Goal: Use online tool/utility: Utilize a website feature to perform a specific function

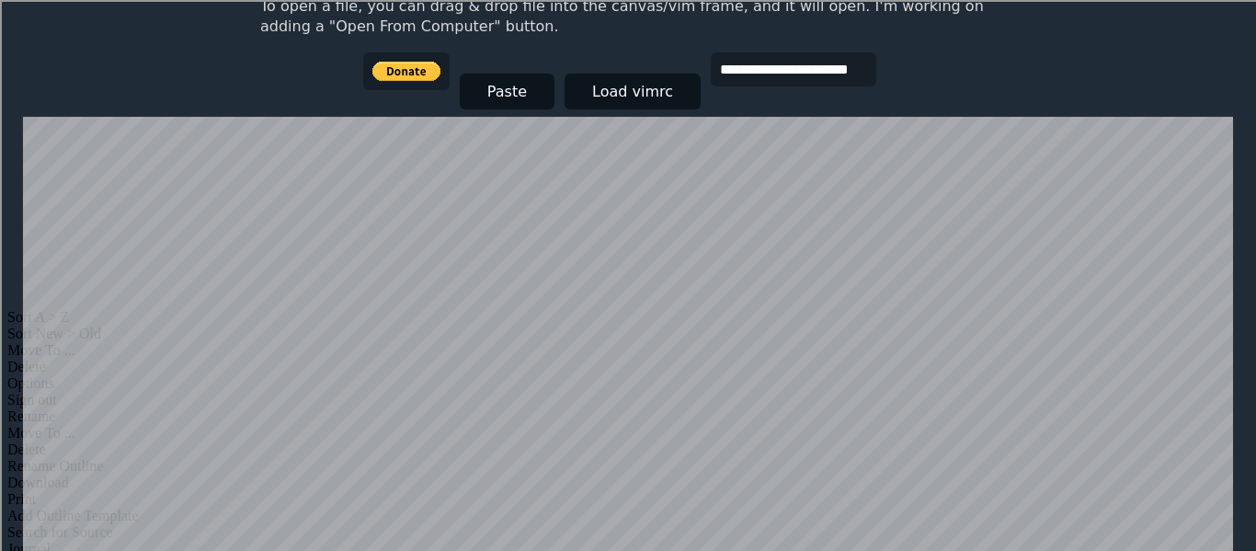
scroll to position [287, 0]
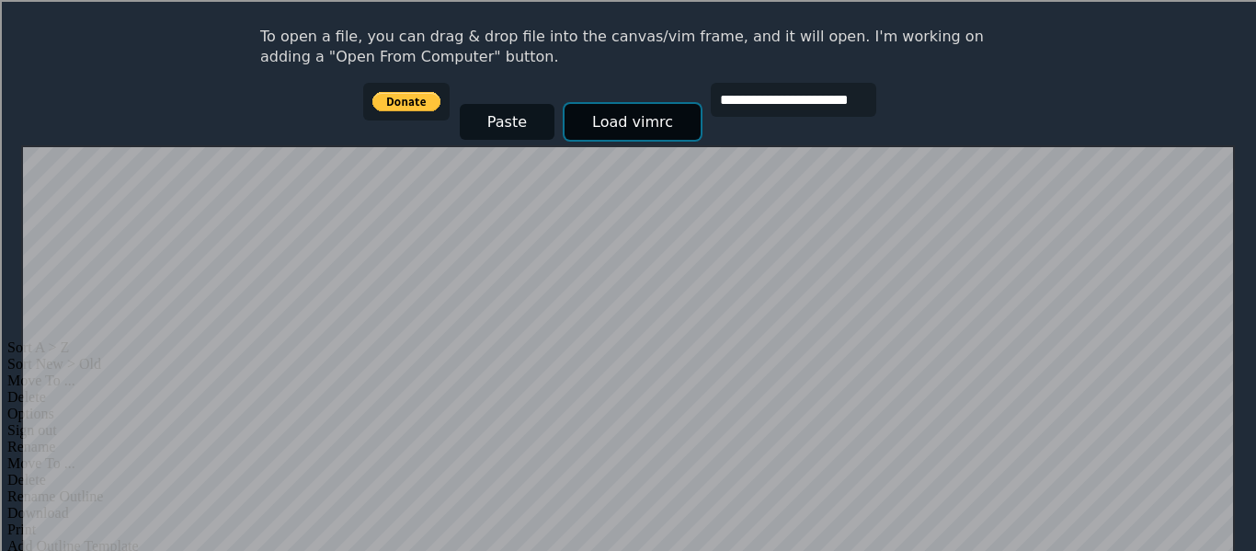
click at [566, 118] on button "Load vimrc" at bounding box center [633, 122] width 136 height 36
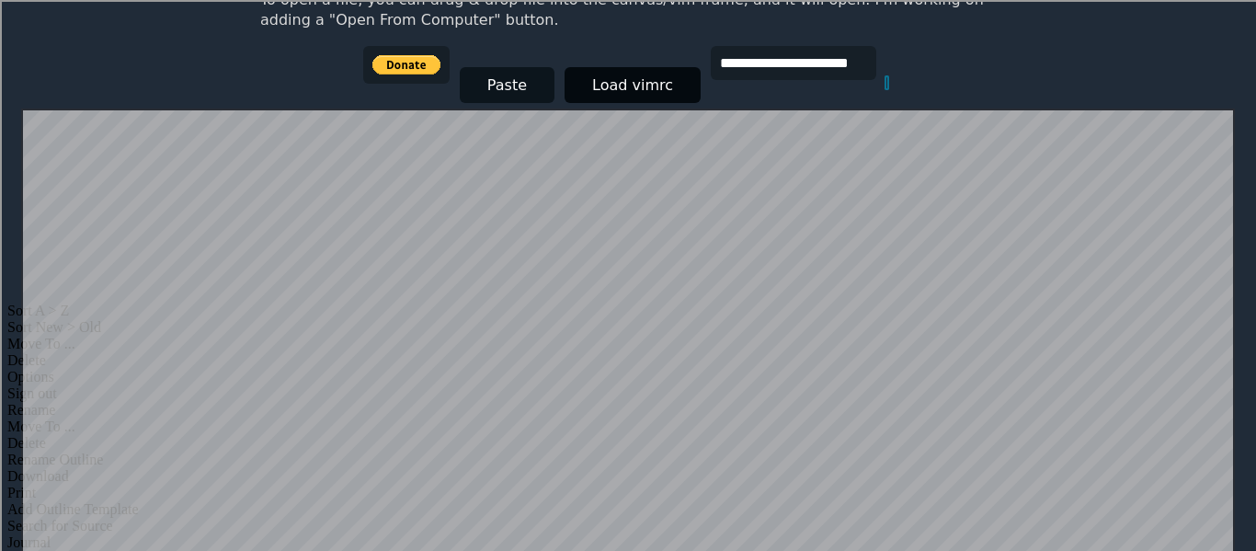
scroll to position [291, 0]
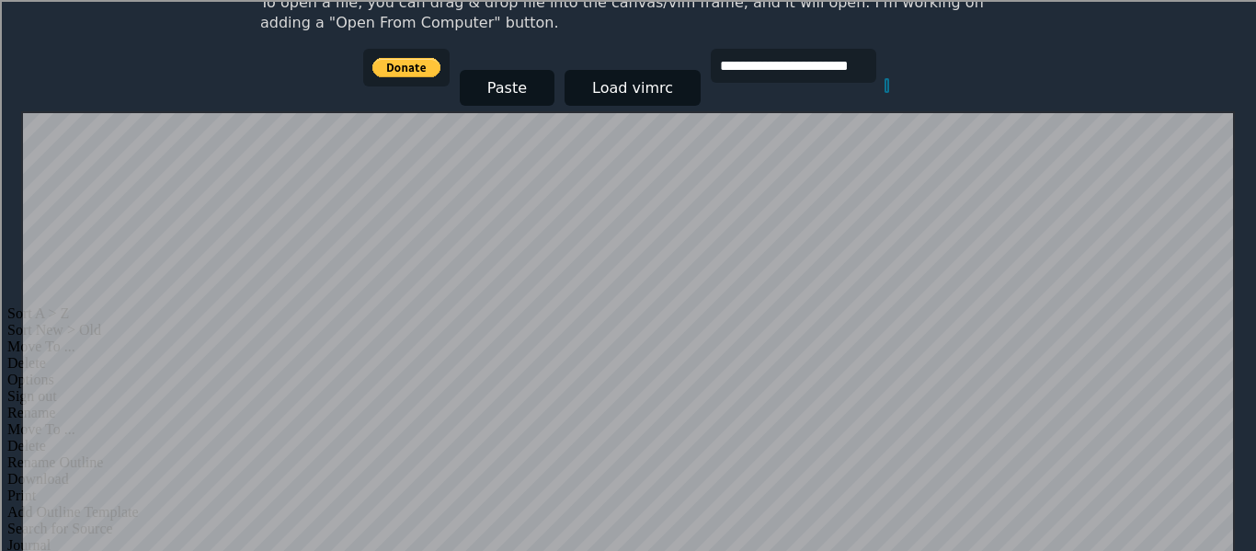
scroll to position [360, 0]
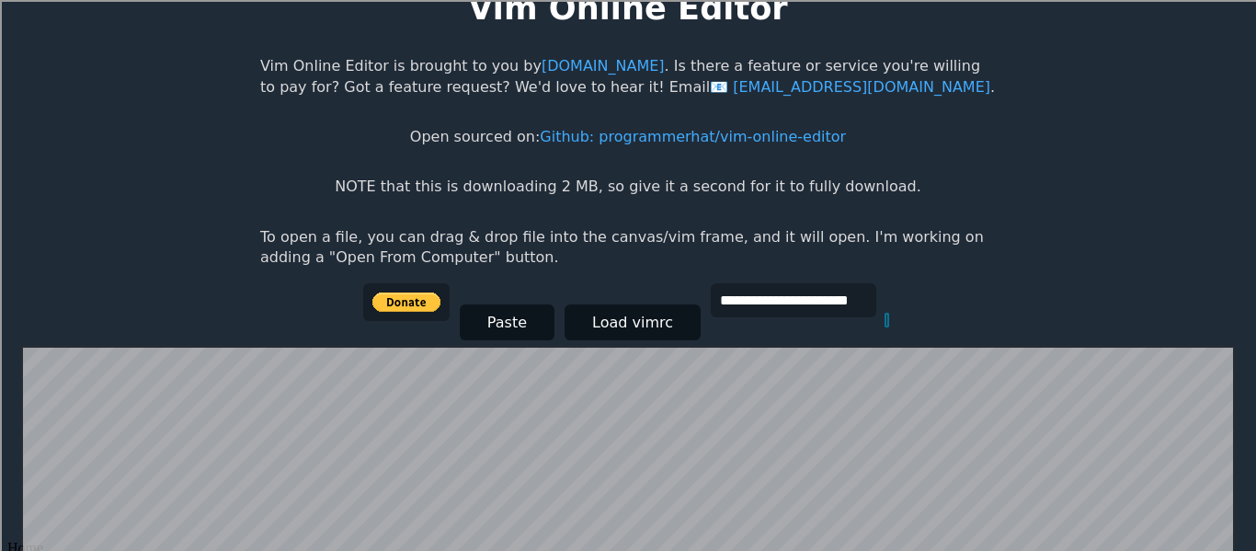
scroll to position [57, 0]
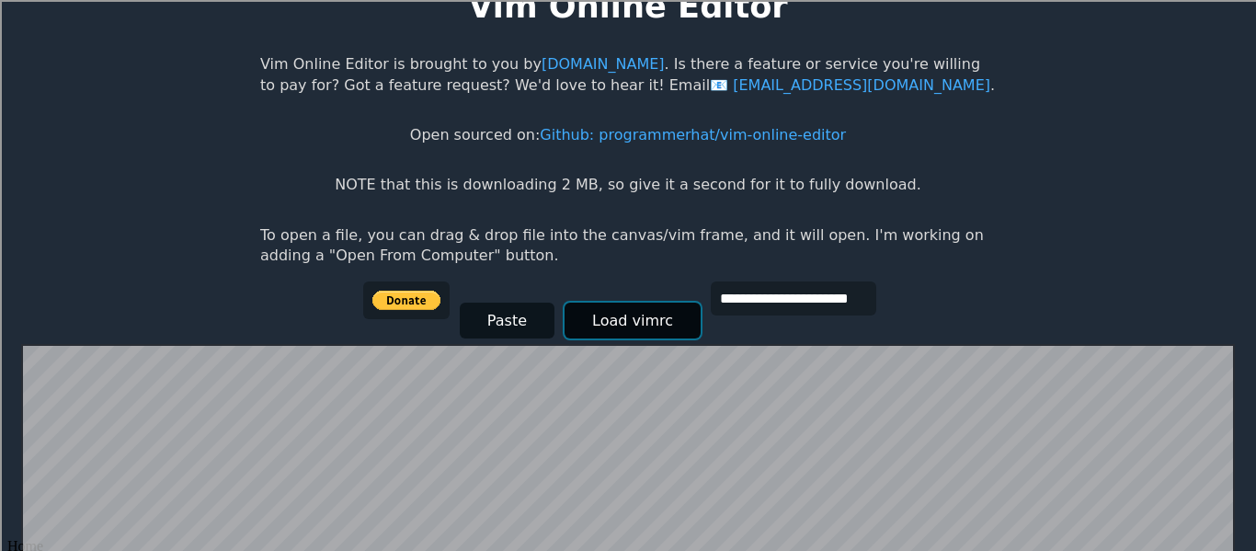
click at [574, 324] on button "Load vimrc" at bounding box center [633, 321] width 136 height 36
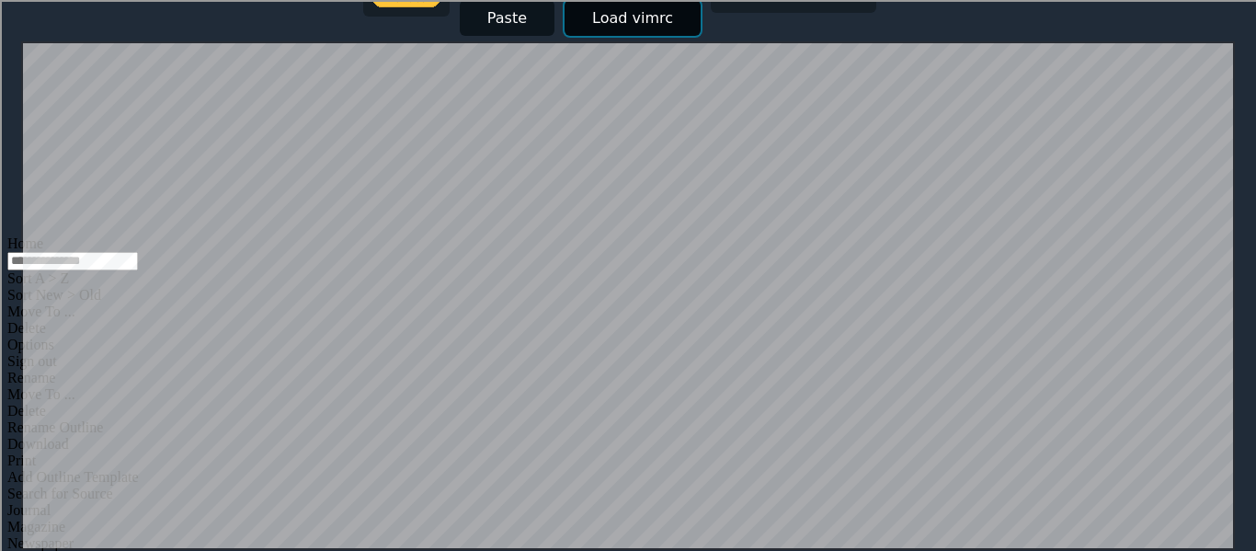
click at [576, 5] on button "Load vimrc" at bounding box center [633, 18] width 136 height 36
click at [514, 19] on button "Paste" at bounding box center [507, 18] width 95 height 36
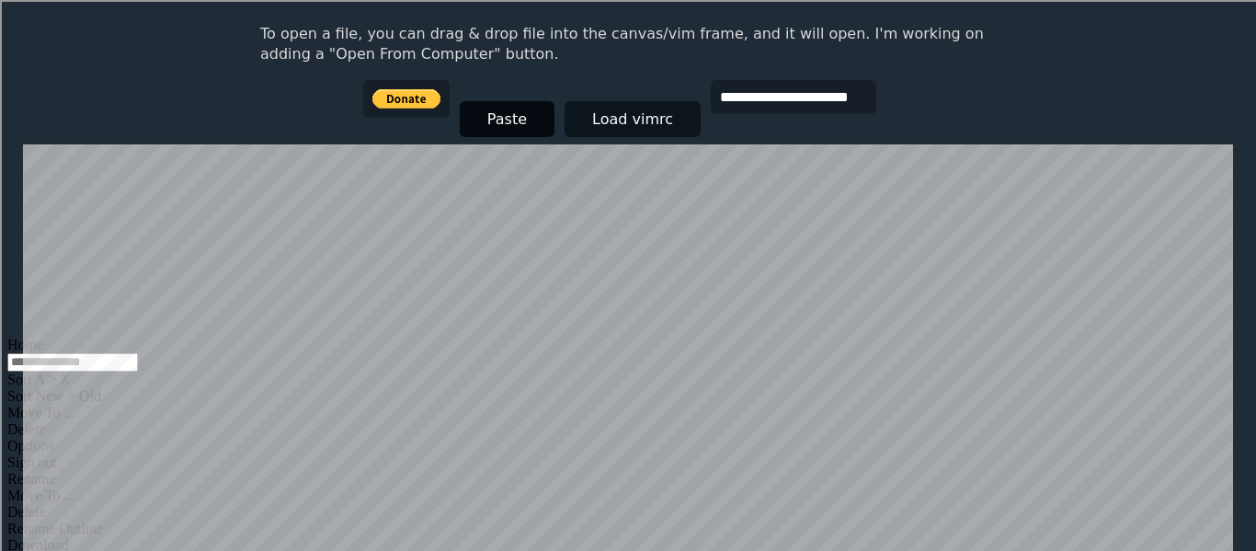
scroll to position [251, 0]
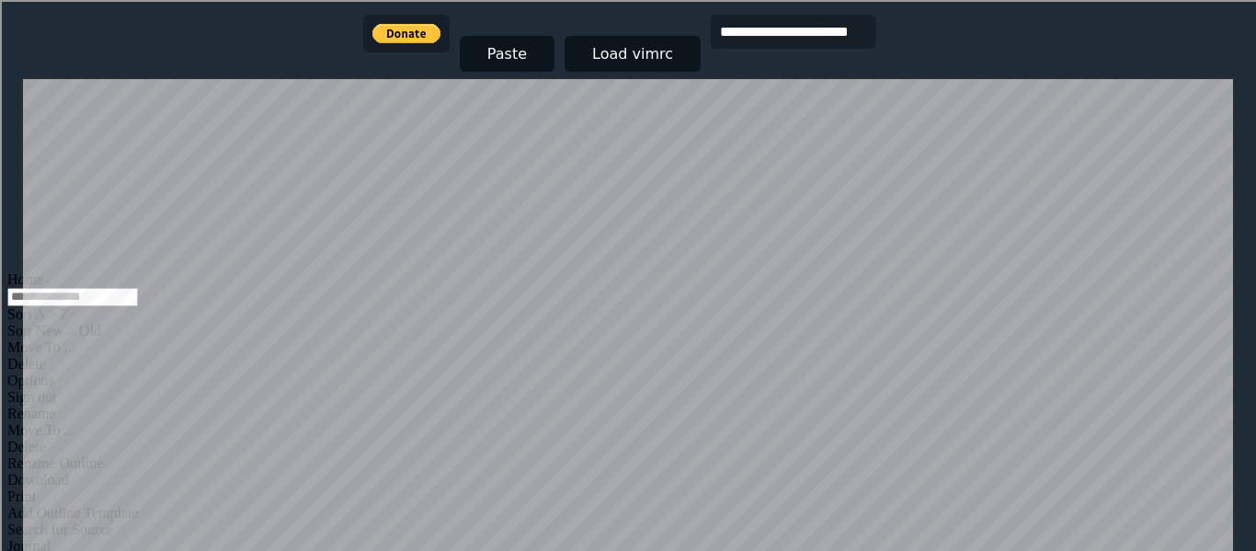
scroll to position [326, 0]
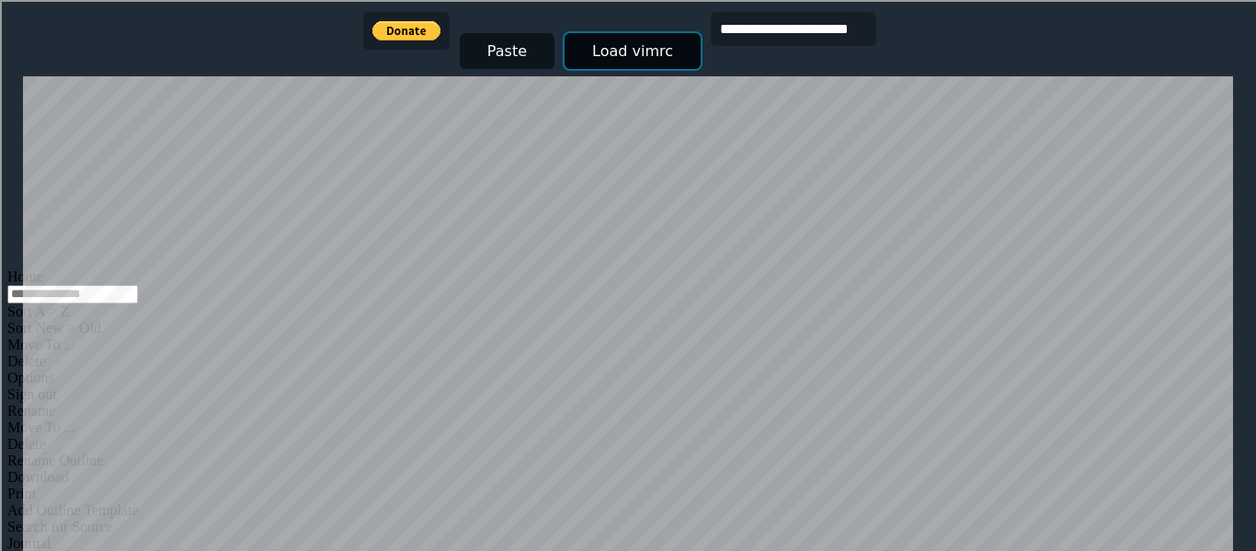
click at [610, 57] on button "Load vimrc" at bounding box center [633, 51] width 136 height 36
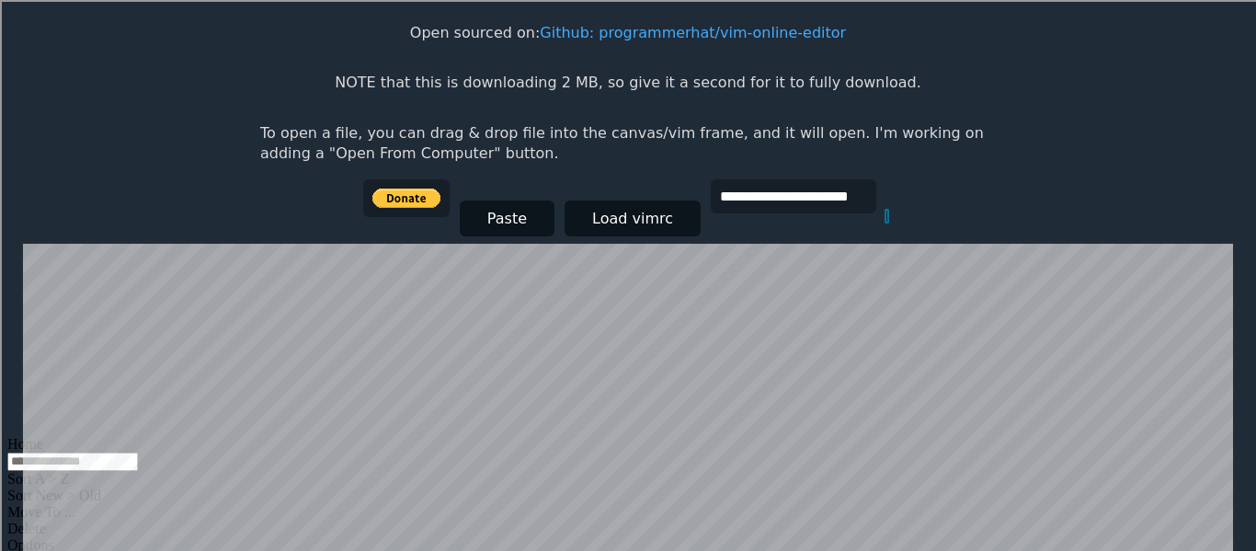
scroll to position [151, 0]
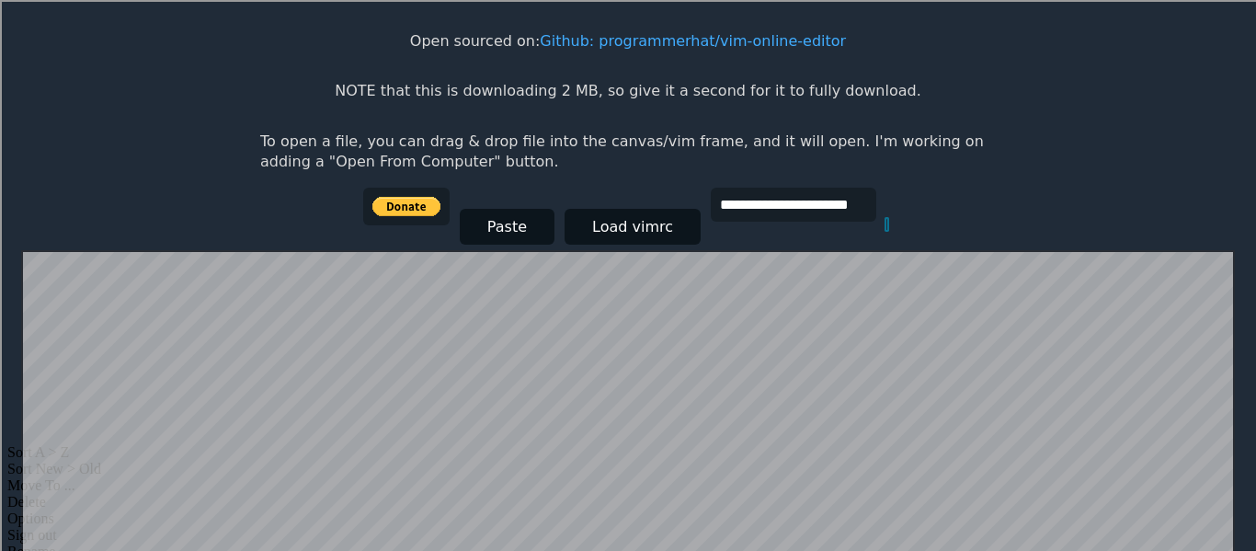
scroll to position [360, 0]
